Goal: Navigation & Orientation: Find specific page/section

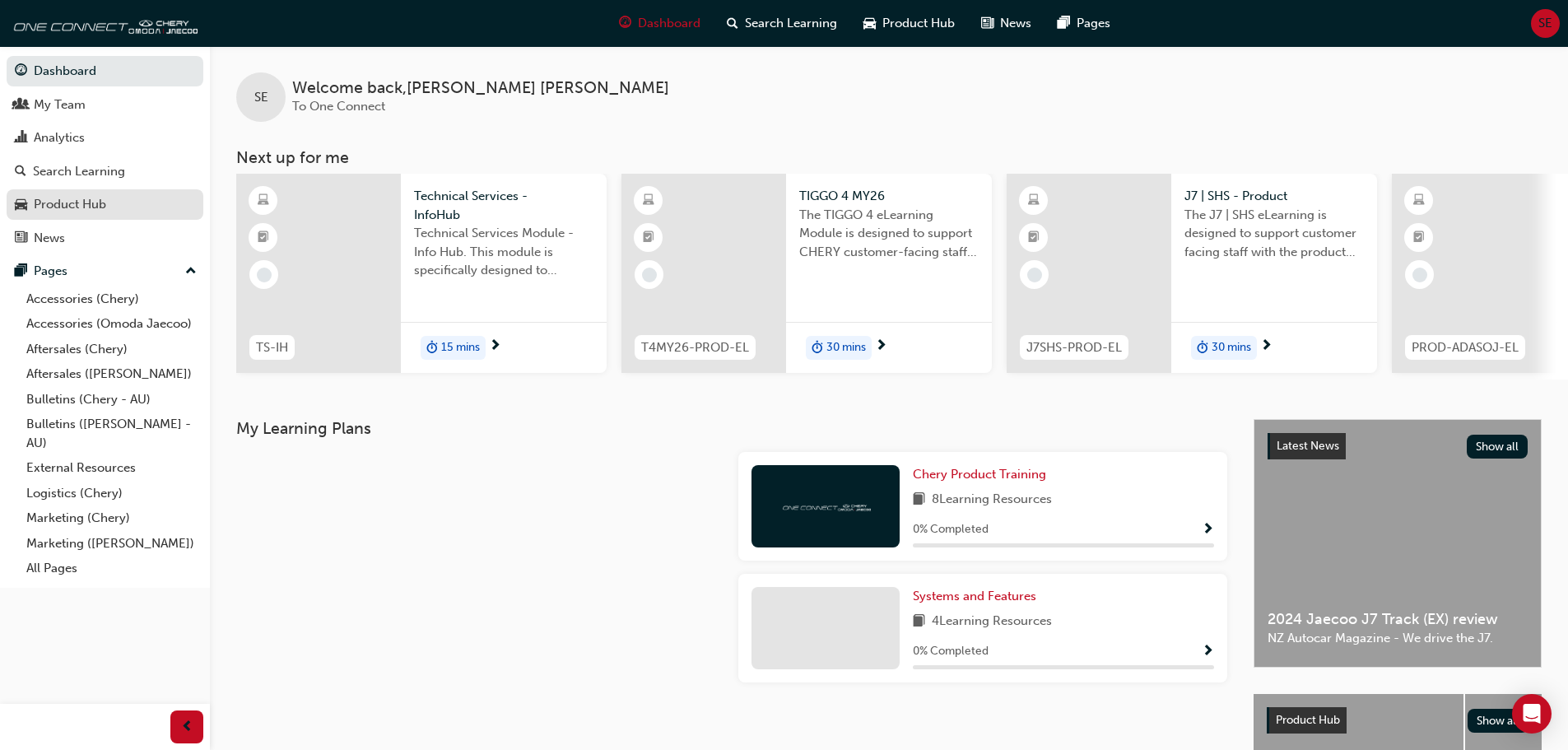
click at [91, 194] on div "Product Hub" at bounding box center [104, 204] width 180 height 21
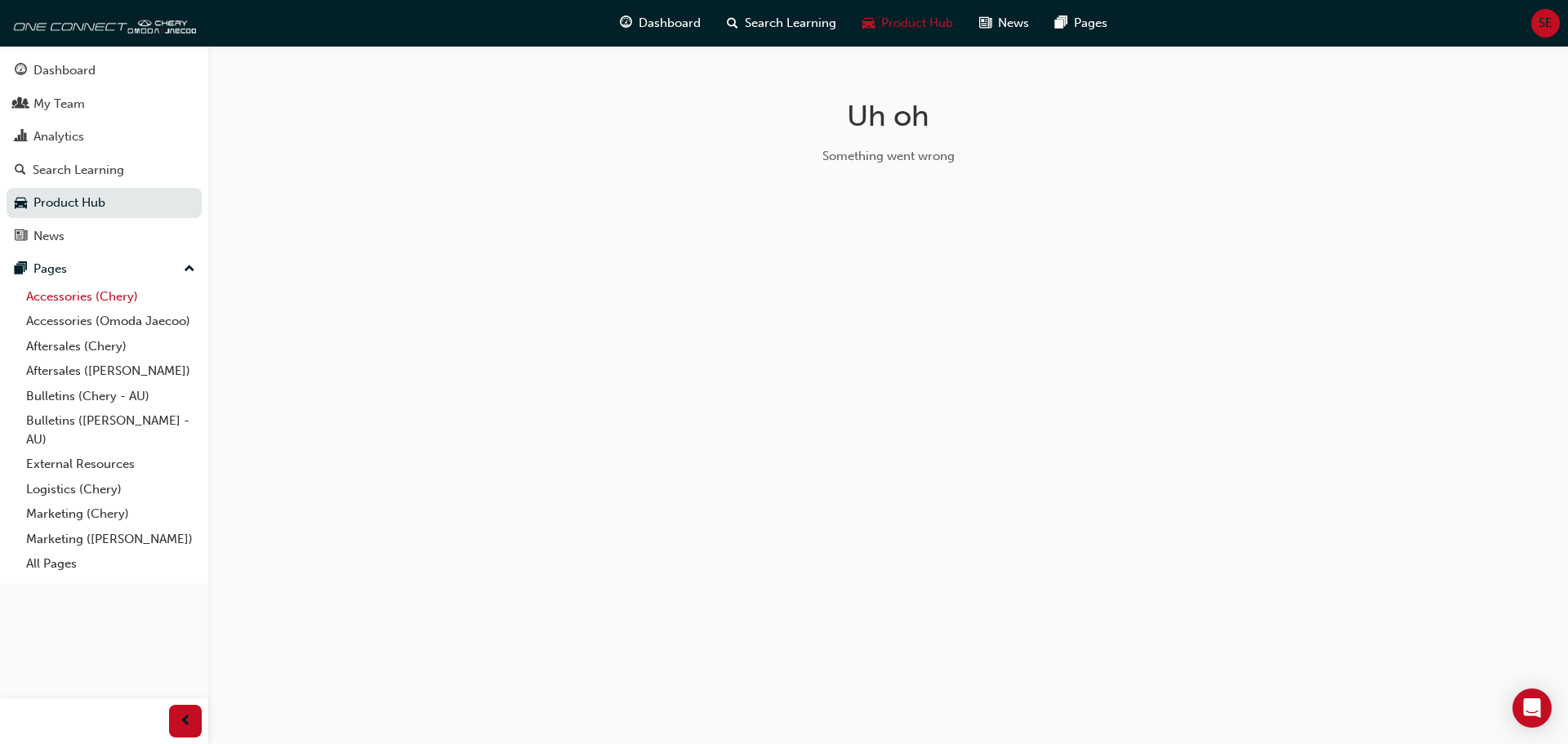
click at [129, 295] on link "Accessories (Chery)" at bounding box center [110, 296] width 182 height 26
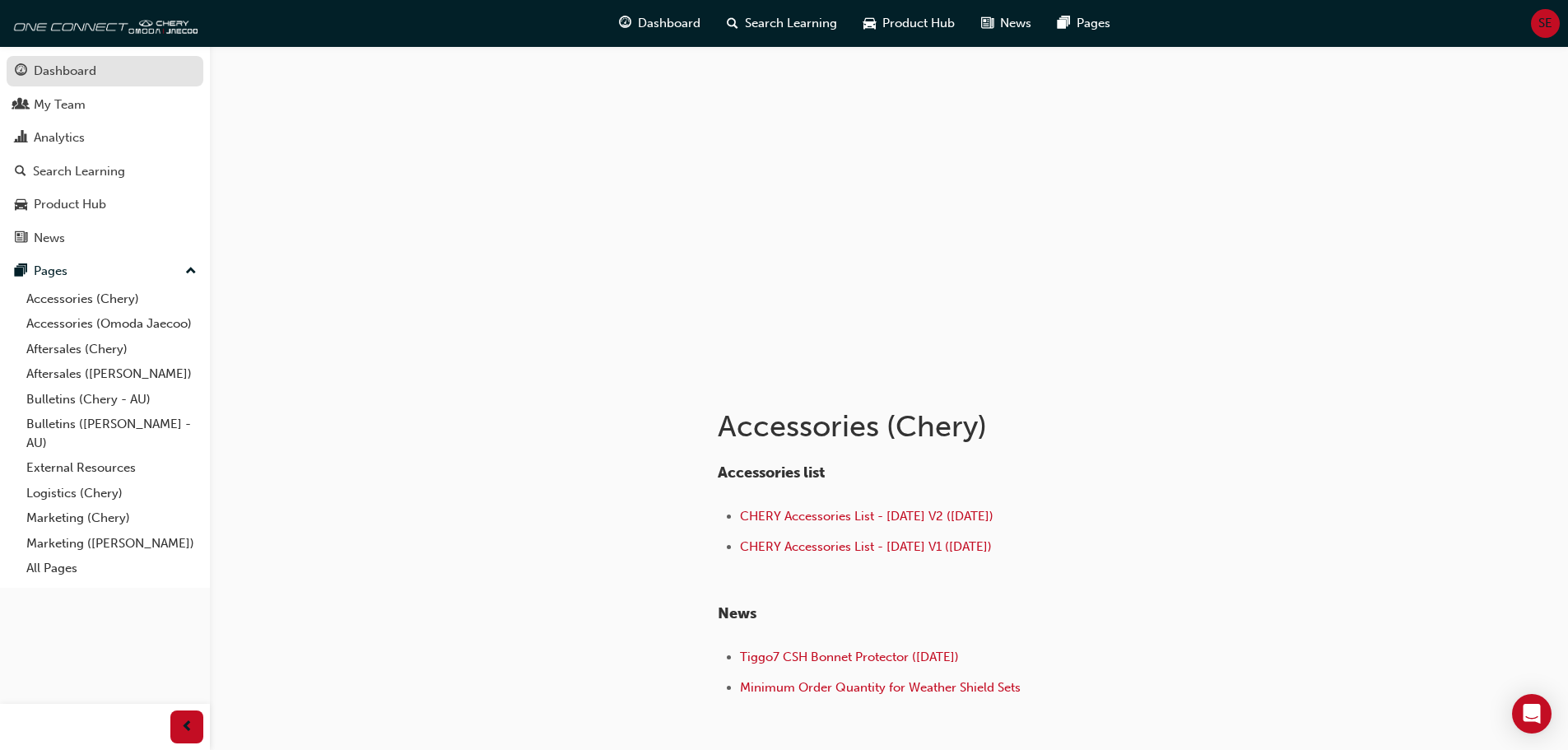
click at [63, 82] on link "Dashboard" at bounding box center [104, 71] width 197 height 31
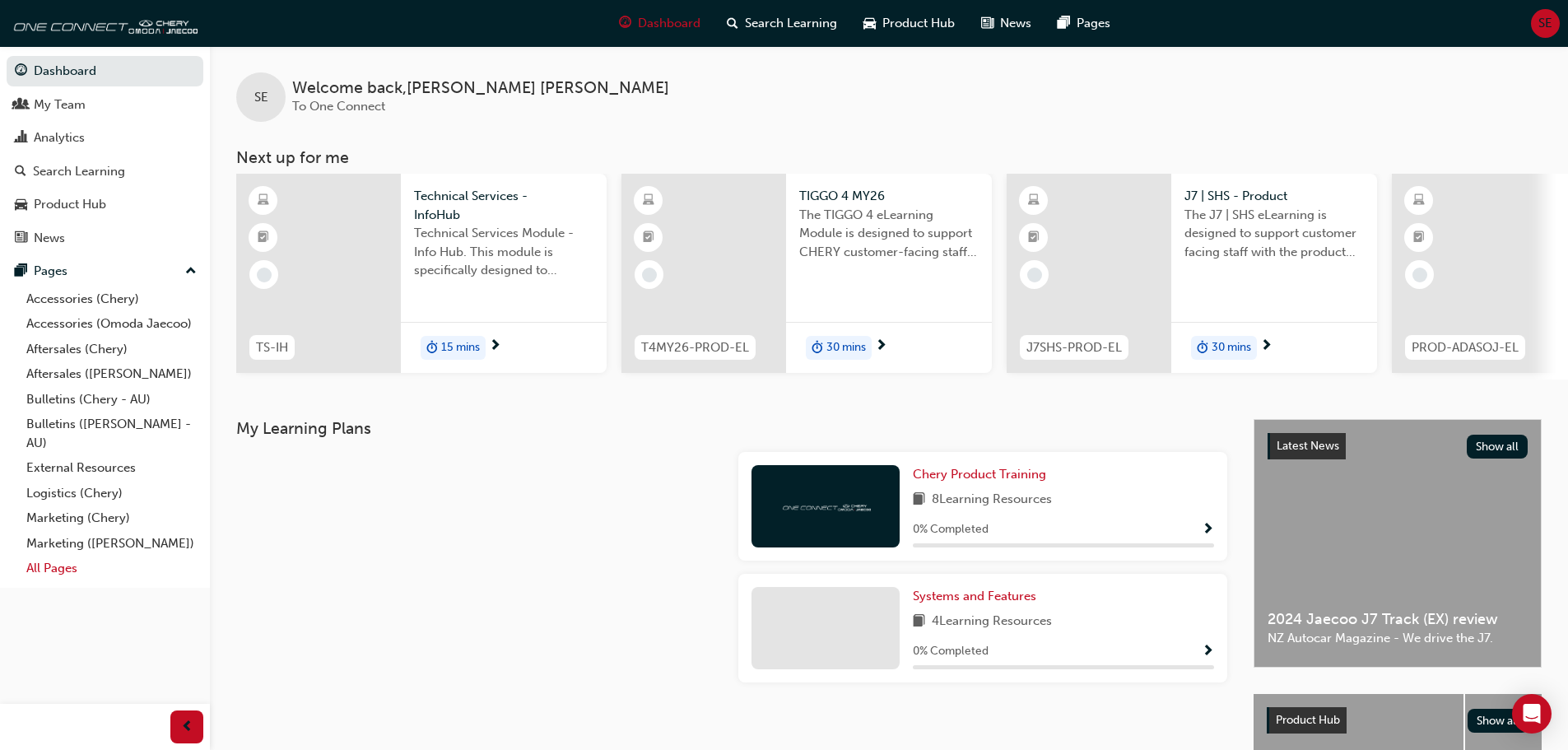
click at [57, 563] on link "All Pages" at bounding box center [111, 568] width 183 height 26
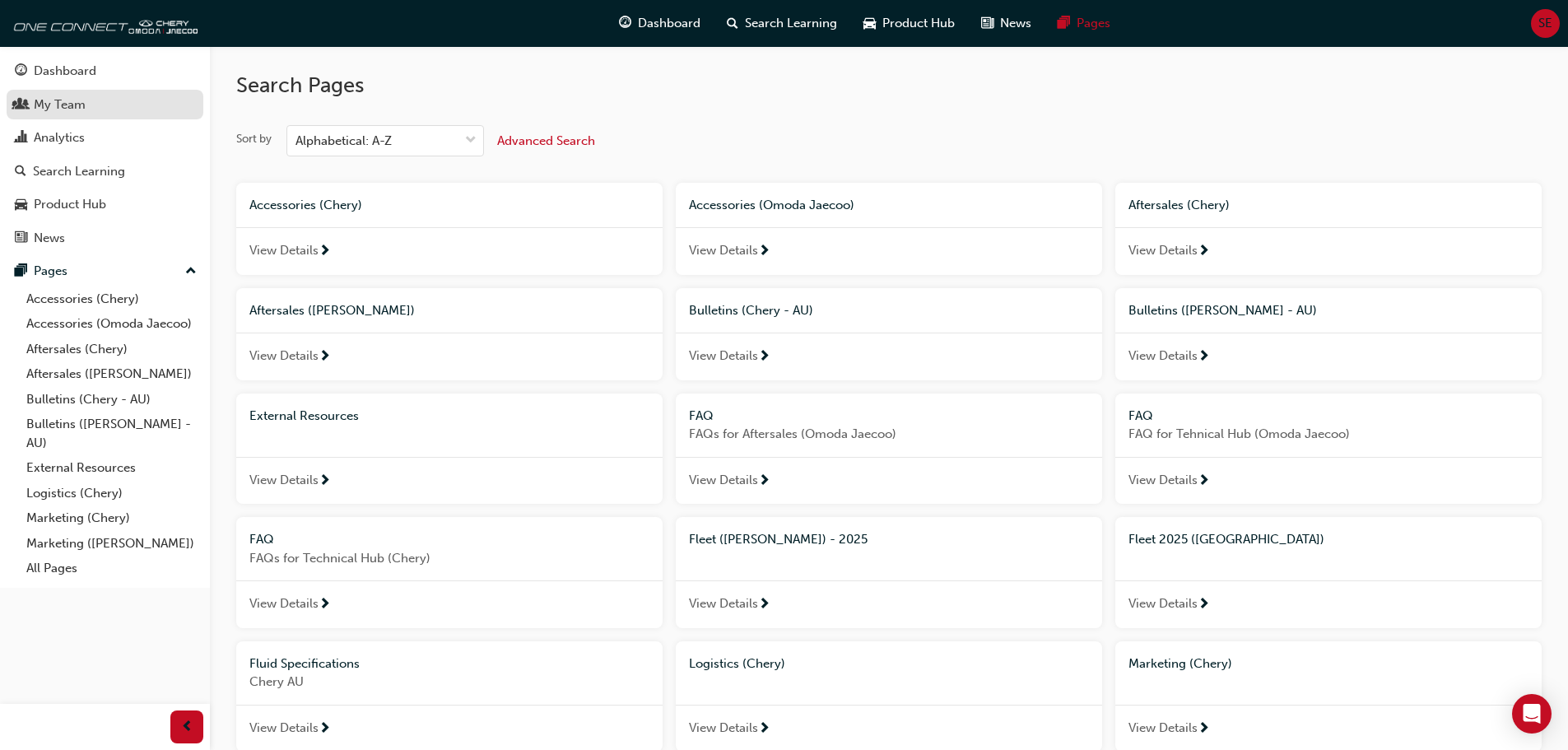
click at [87, 104] on div "My Team" at bounding box center [104, 105] width 180 height 21
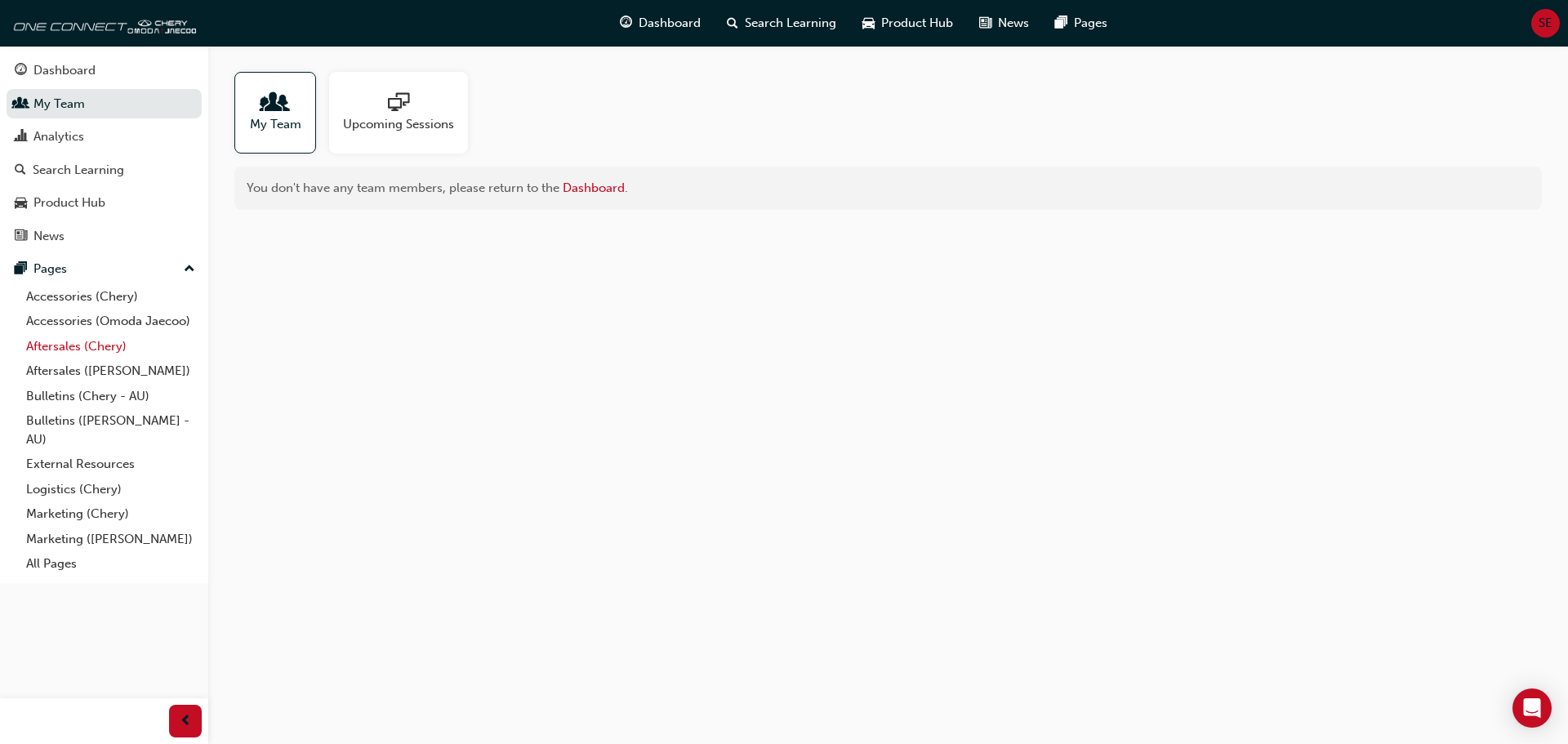
click at [66, 349] on link "Aftersales (Chery)" at bounding box center [110, 346] width 182 height 26
